Goal: Unclear

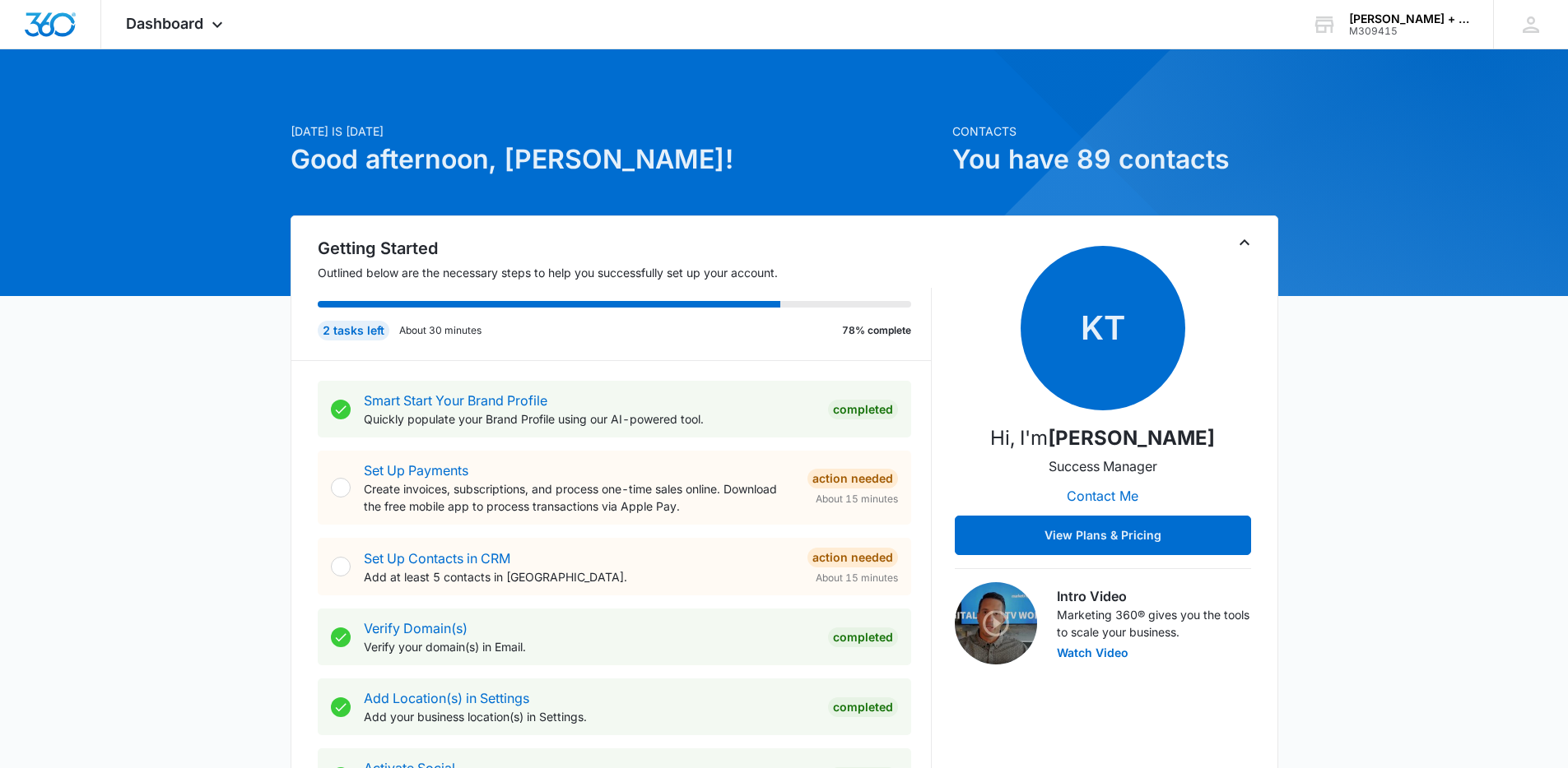
scroll to position [752, 0]
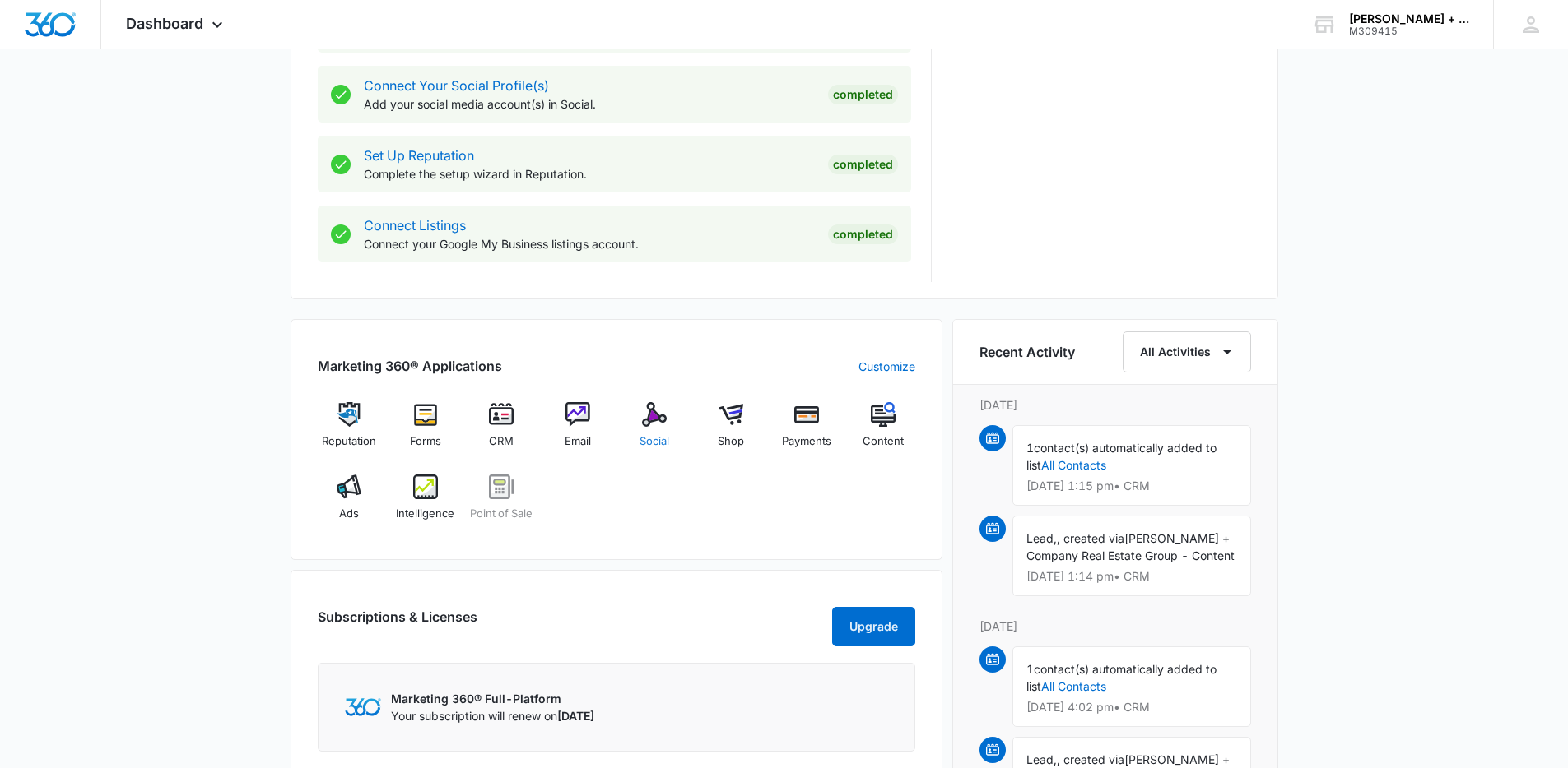
click at [644, 417] on img at bounding box center [654, 415] width 25 height 25
